Goal: Transaction & Acquisition: Book appointment/travel/reservation

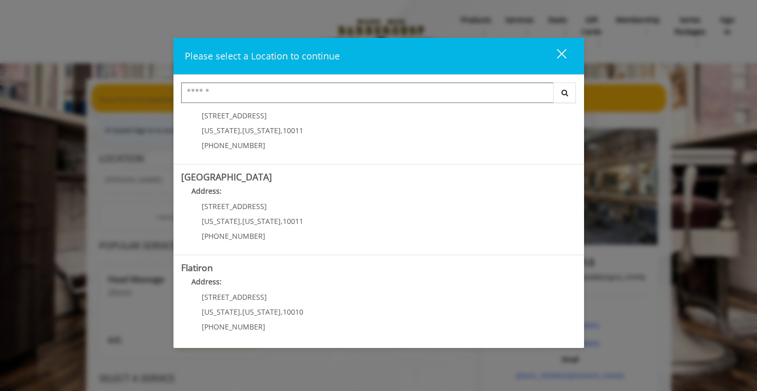
scroll to position [135, 0]
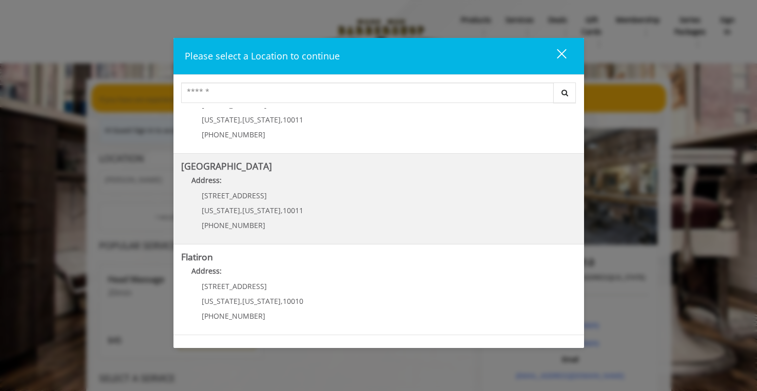
click at [256, 194] on p "267 W 15th St" at bounding box center [253, 196] width 102 height 8
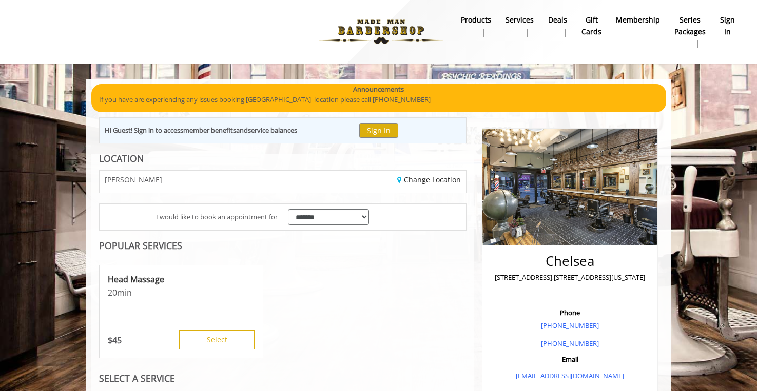
scroll to position [16, 0]
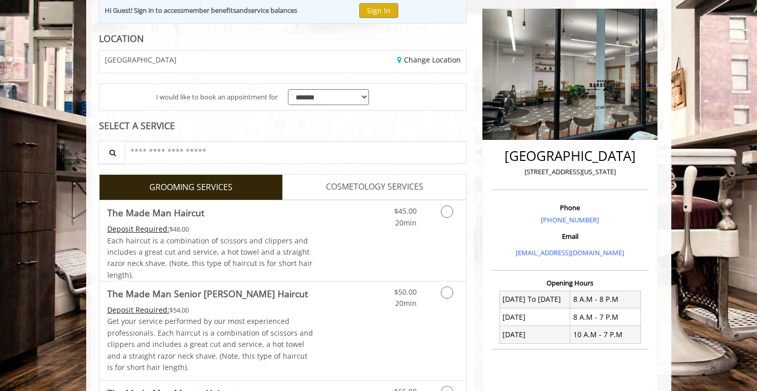
scroll to position [212, 0]
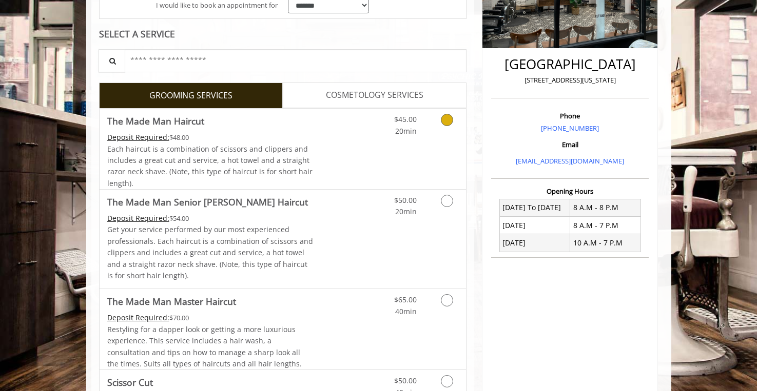
click at [386, 174] on div "$45.00 20min" at bounding box center [420, 149] width 92 height 81
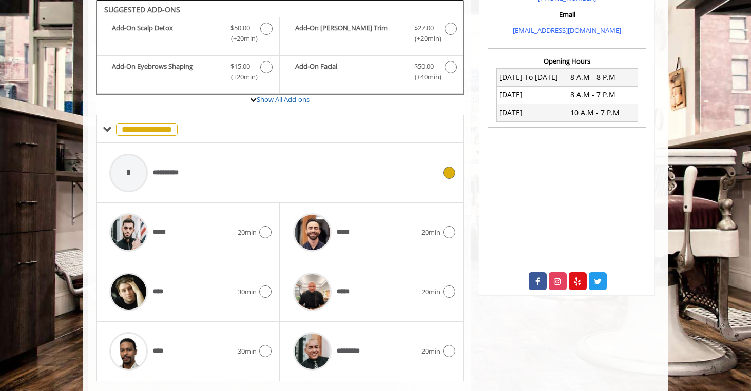
scroll to position [368, 0]
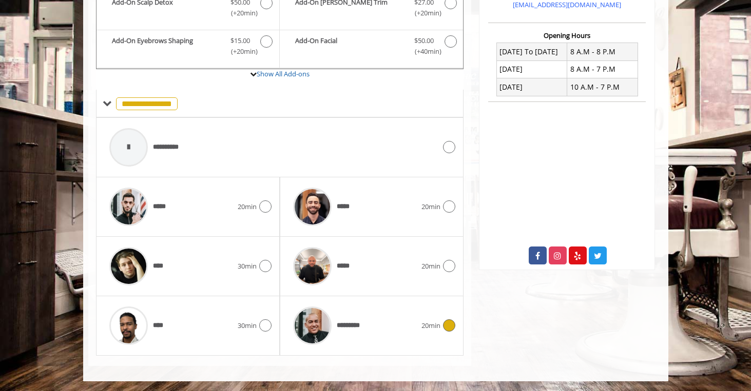
click at [389, 310] on div "*********" at bounding box center [354, 326] width 133 height 49
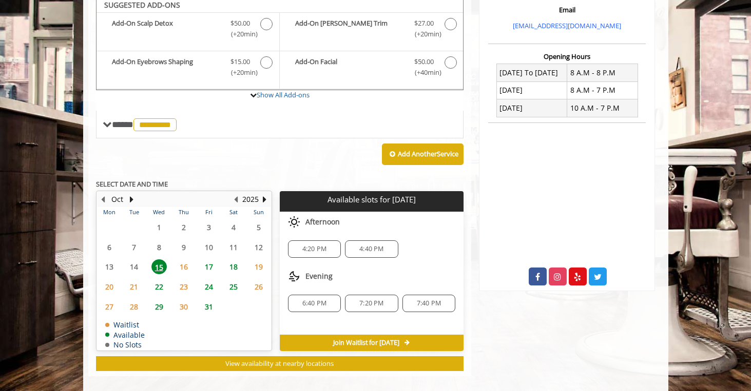
scroll to position [343, 0]
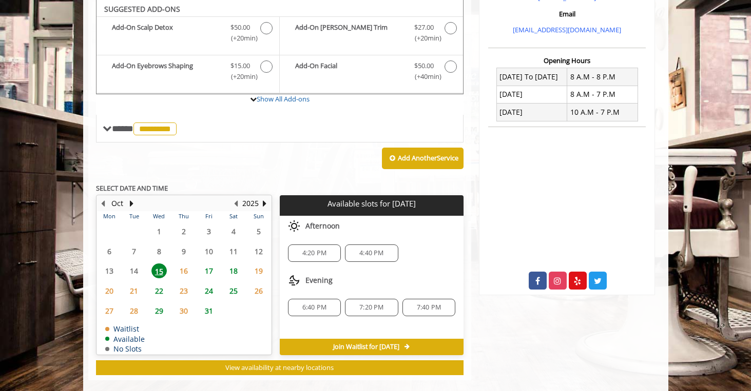
click at [212, 269] on span "17" at bounding box center [208, 271] width 15 height 15
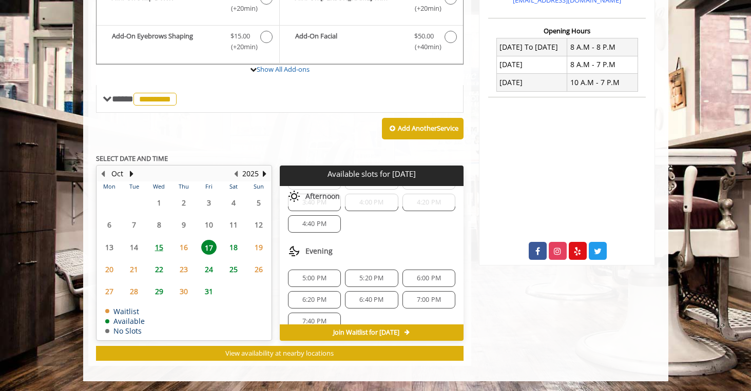
scroll to position [166, 0]
click at [226, 247] on span "18" at bounding box center [233, 247] width 15 height 15
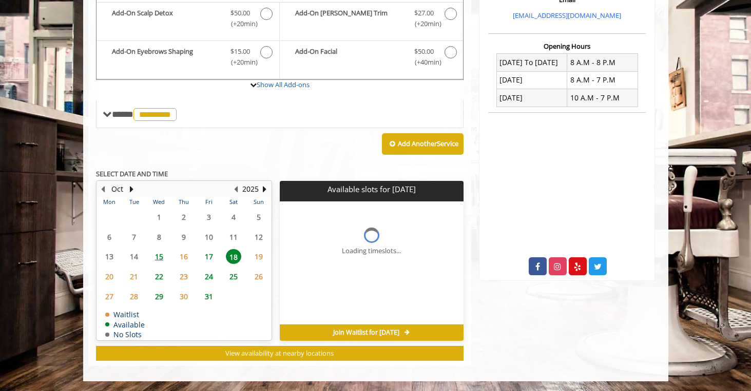
scroll to position [372, 0]
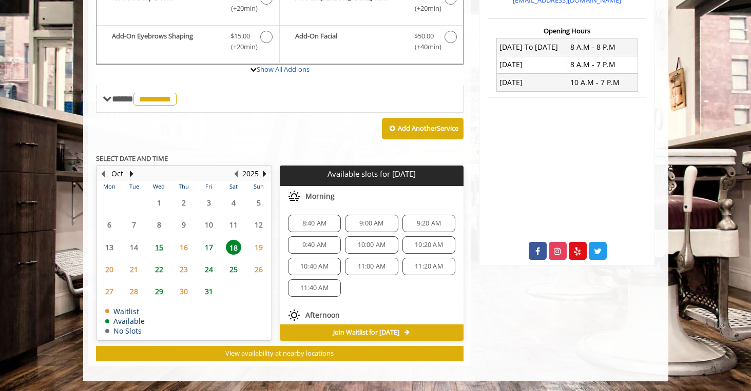
click at [402, 250] on div "10:20 AM" at bounding box center [428, 245] width 53 height 17
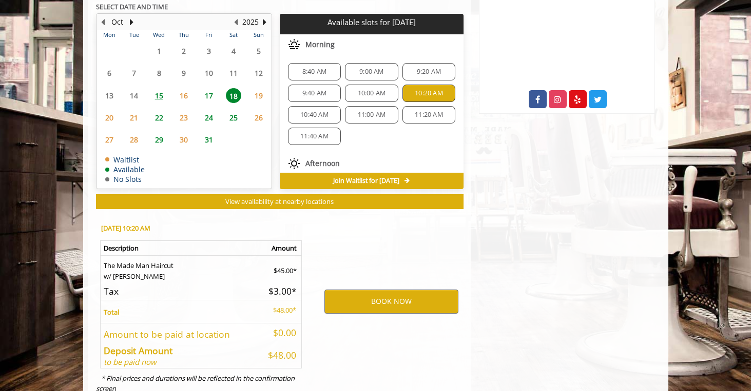
scroll to position [558, 0]
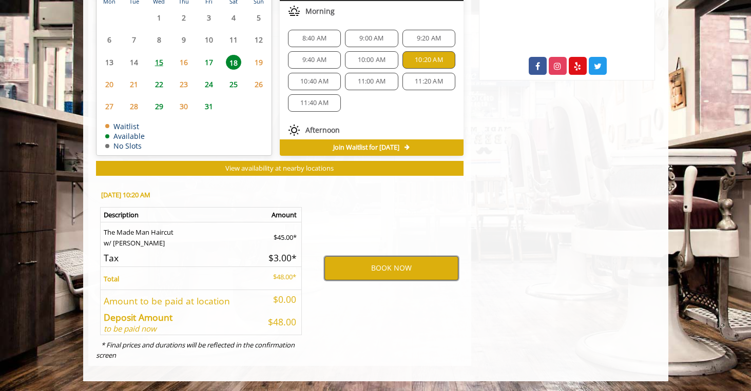
click at [368, 263] on button "BOOK NOW" at bounding box center [391, 269] width 134 height 24
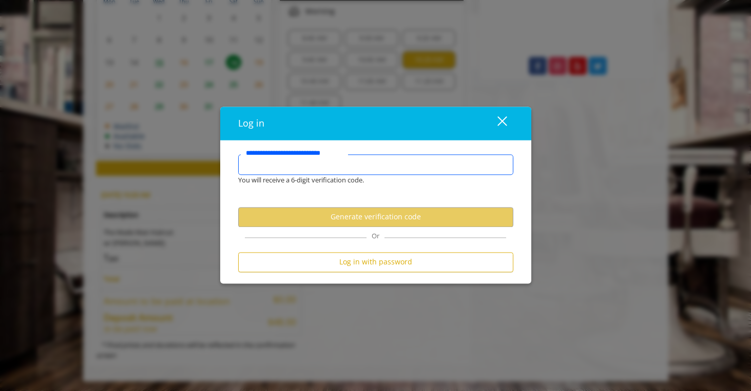
click at [346, 167] on input "**********" at bounding box center [375, 164] width 275 height 21
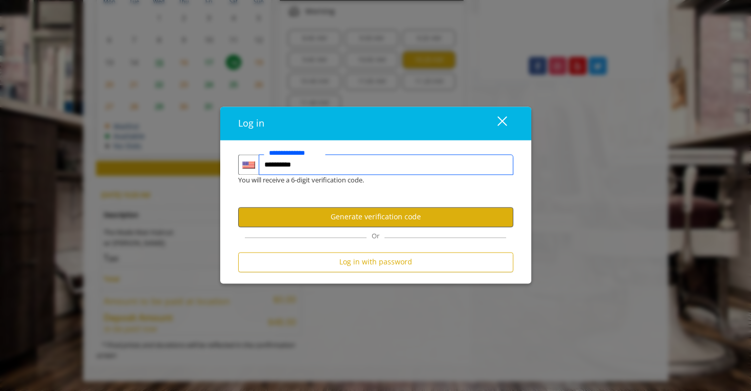
type input "**********"
click at [361, 218] on button "Generate verification code" at bounding box center [375, 217] width 275 height 20
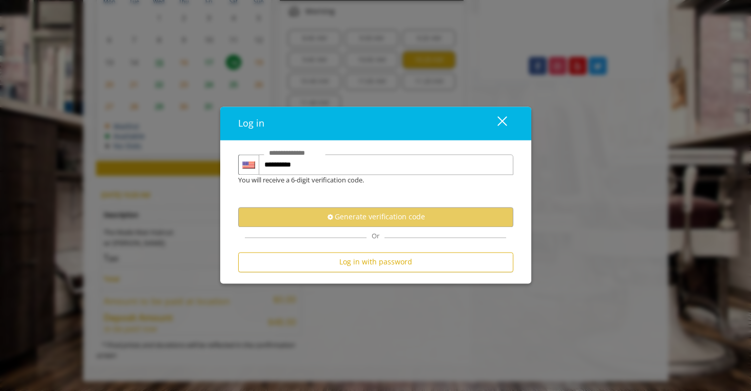
scroll to position [0, 0]
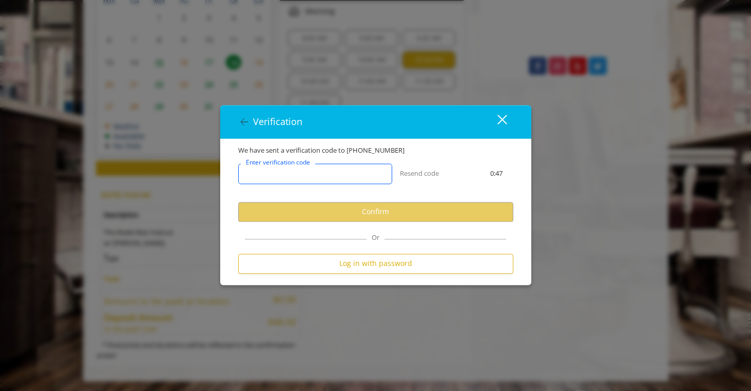
click at [338, 178] on input "Enter verification code" at bounding box center [315, 174] width 154 height 21
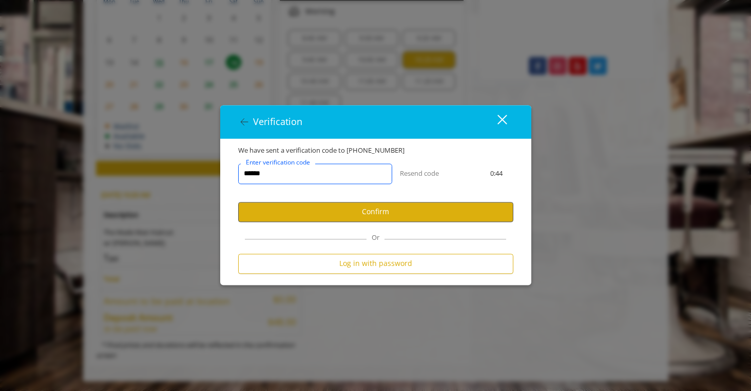
type input "******"
click at [342, 207] on button "Confirm" at bounding box center [375, 212] width 275 height 20
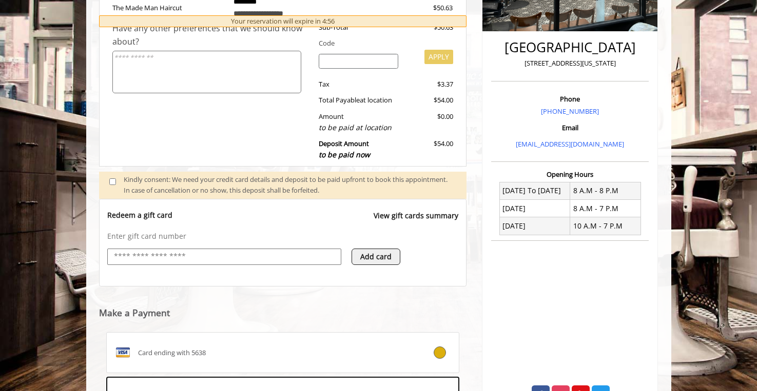
scroll to position [386, 0]
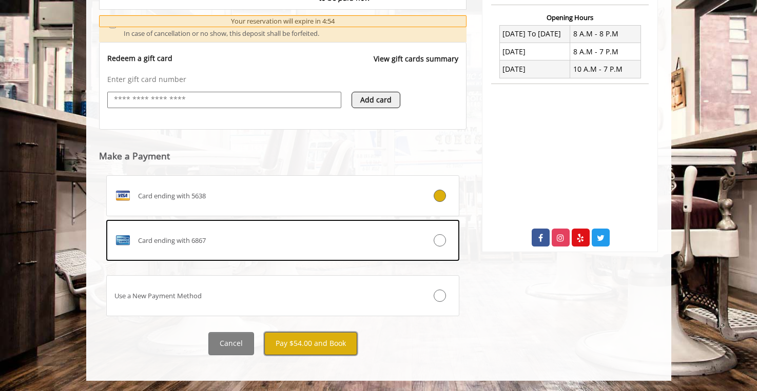
click at [328, 343] on button "Pay $54.00 and Book" at bounding box center [310, 343] width 93 height 23
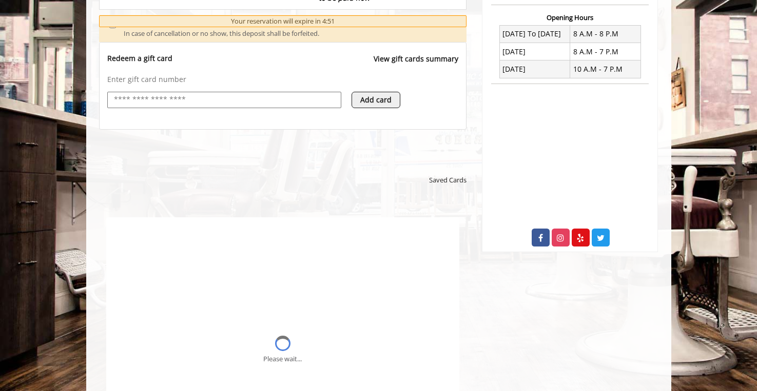
scroll to position [0, 0]
